Goal: Task Accomplishment & Management: Manage account settings

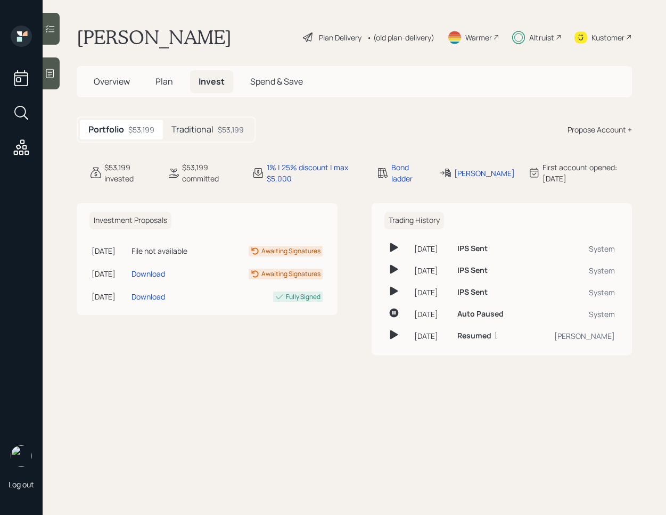
click at [50, 20] on div at bounding box center [51, 29] width 17 height 32
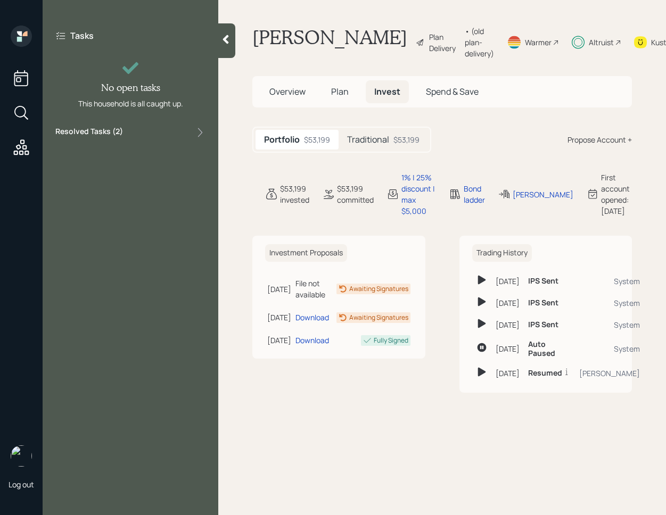
click at [165, 142] on div "Tasks No open tasks This household is all caught up. Resolved Tasks ( 2 )" at bounding box center [131, 85] width 176 height 118
click at [134, 131] on div "Resolved Tasks ( 2 )" at bounding box center [130, 132] width 150 height 13
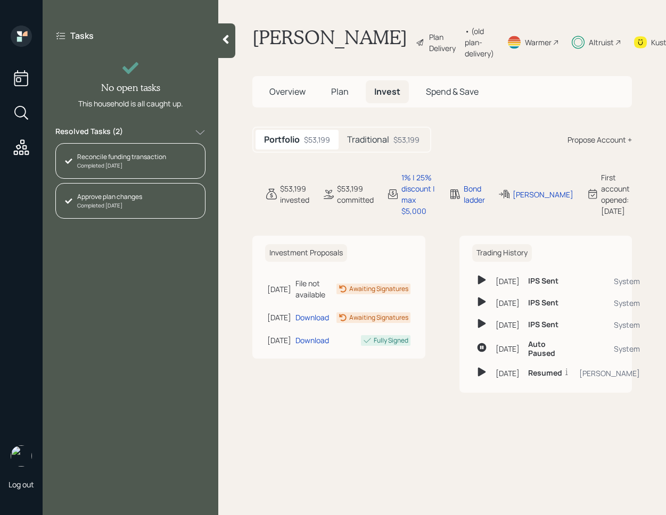
click at [119, 201] on div "Approve plan changes" at bounding box center [109, 197] width 65 height 10
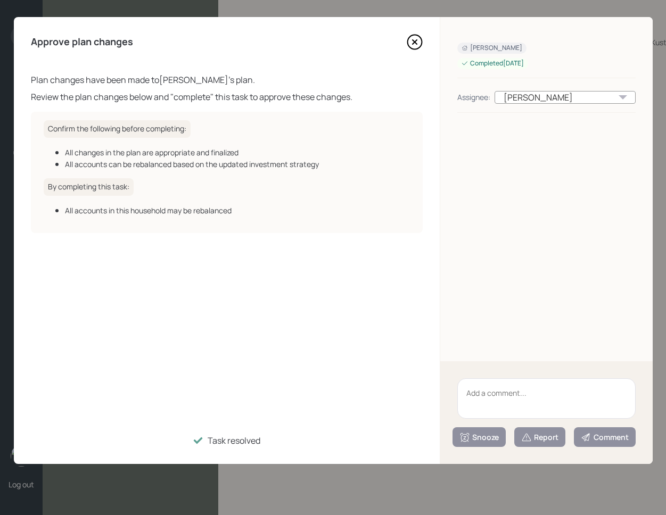
click at [424, 48] on div "Approve plan changes Plan changes have been made to [PERSON_NAME] 's plan. Revi…" at bounding box center [227, 240] width 426 height 447
click at [412, 35] on icon at bounding box center [414, 42] width 14 height 14
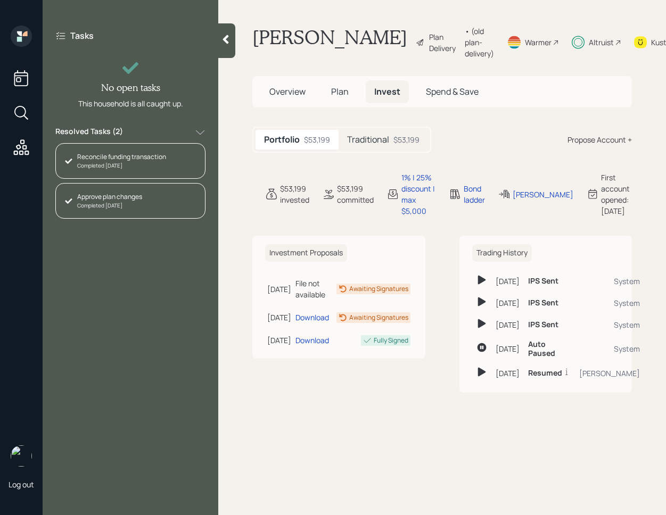
click at [228, 52] on div at bounding box center [226, 40] width 17 height 35
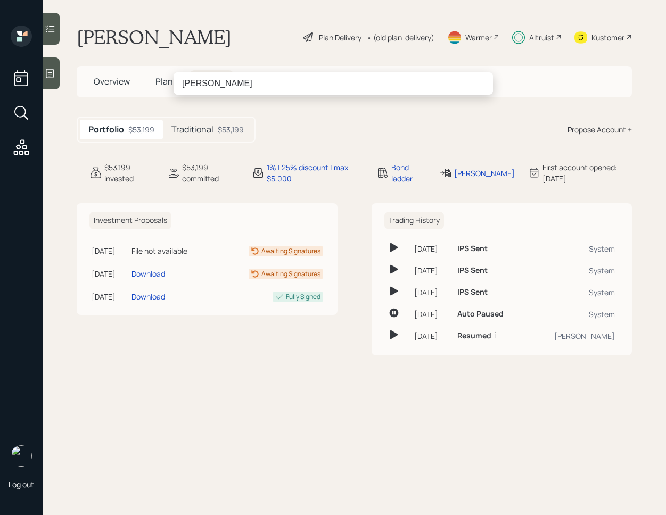
drag, startPoint x: 207, startPoint y: 84, endPoint x: 193, endPoint y: 84, distance: 13.3
click at [193, 84] on input "[PERSON_NAME]" at bounding box center [333, 83] width 319 height 22
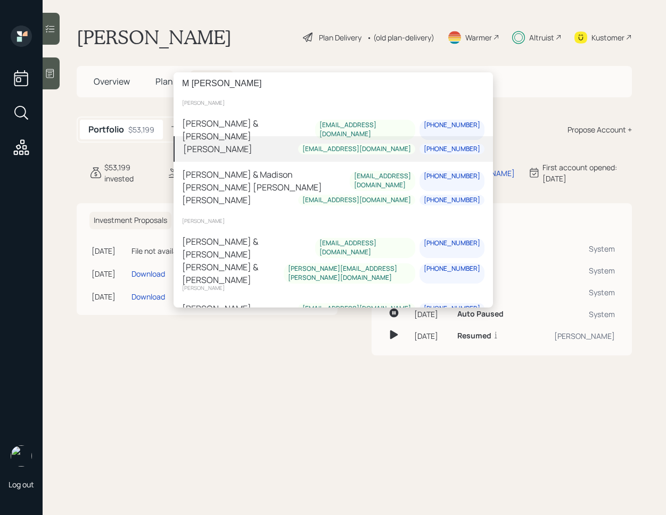
type input "M [PERSON_NAME]"
click at [289, 156] on div "[PERSON_NAME] [EMAIL_ADDRESS][DOMAIN_NAME] [PHONE_NUMBER]" at bounding box center [333, 149] width 319 height 26
